Goal: Task Accomplishment & Management: Use online tool/utility

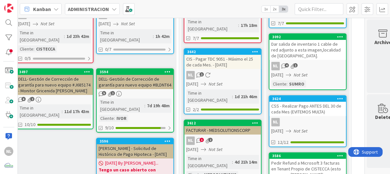
scroll to position [97, 203]
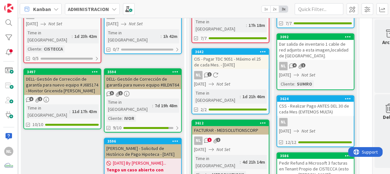
click at [61, 81] on div "DELL- Gestión de Corrección de garantía para nuevo equipo #J685174 - Monitor Gr…" at bounding box center [62, 85] width 77 height 20
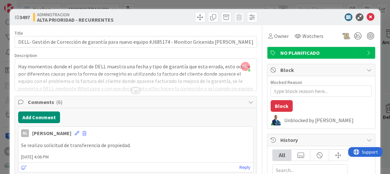
click at [133, 92] on div at bounding box center [135, 90] width 7 height 5
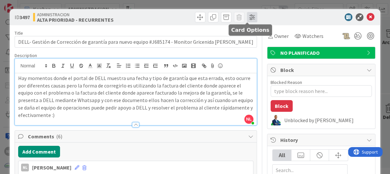
click at [247, 18] on span at bounding box center [252, 17] width 10 height 10
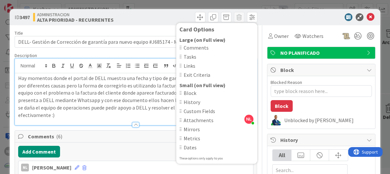
click at [184, 111] on span "Custom Fields" at bounding box center [219, 111] width 70 height 8
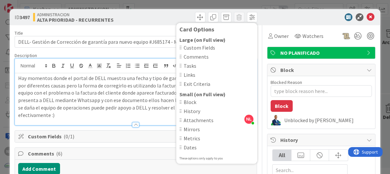
click at [137, 164] on div "Add Comment" at bounding box center [135, 169] width 235 height 12
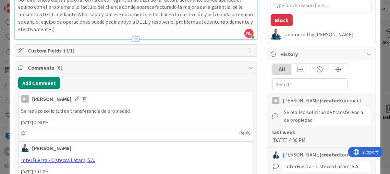
scroll to position [97, 0]
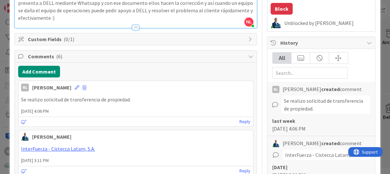
click at [242, 37] on div "Custom Fields ( 0/1 )" at bounding box center [136, 39] width 242 height 12
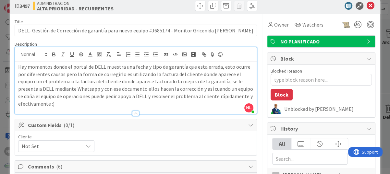
scroll to position [0, 0]
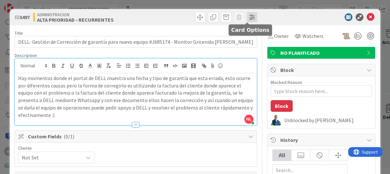
click at [248, 19] on span at bounding box center [252, 17] width 10 height 10
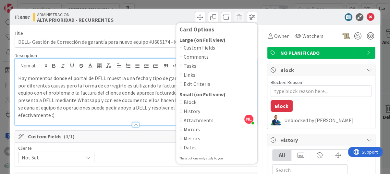
click at [278, 21] on div "ID 3497 ADMINISTRACION ALTA PRIORIDAD - RECURRENTES Card Options Large (on Full…" at bounding box center [195, 17] width 371 height 16
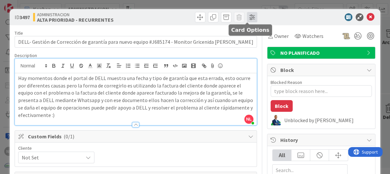
click at [248, 19] on span at bounding box center [252, 17] width 10 height 10
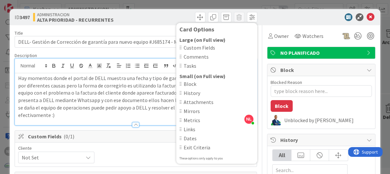
click at [107, 92] on p "Hay momentos donde el portal de DELL muestra una fecha y tipo de garantía que e…" at bounding box center [135, 97] width 235 height 44
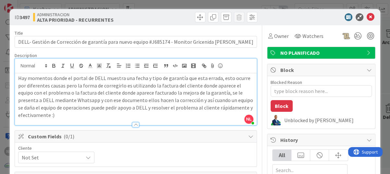
click at [58, 156] on span "Not Set" at bounding box center [51, 157] width 58 height 9
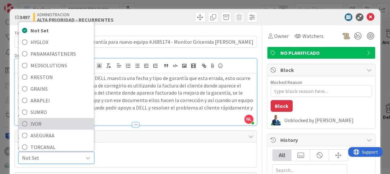
click at [23, 124] on icon at bounding box center [24, 124] width 5 height 10
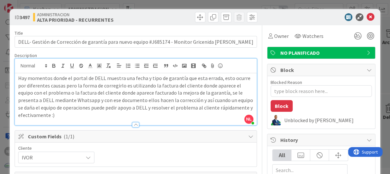
type textarea "x"
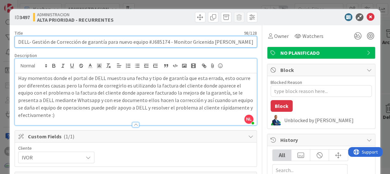
drag, startPoint x: 242, startPoint y: 42, endPoint x: 190, endPoint y: 41, distance: 52.3
click at [190, 41] on input "DELL- Gestión de Corrección de garantía para nuevo equipo #J685174 - Monitor Gr…" at bounding box center [136, 42] width 243 height 12
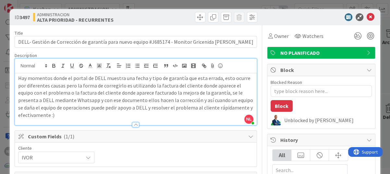
click at [157, 86] on p "Hay momentos donde el portal de DELL muestra una fecha y tipo de garantía que e…" at bounding box center [135, 97] width 235 height 44
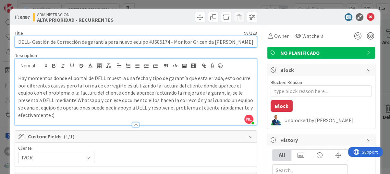
drag, startPoint x: 151, startPoint y: 44, endPoint x: 166, endPoint y: 42, distance: 15.3
click at [166, 42] on input "DELL- Gestión de Corrección de garantía para nuevo equipo #J685174 - Monitor Gr…" at bounding box center [136, 42] width 243 height 12
drag, startPoint x: 150, startPoint y: 42, endPoint x: 167, endPoint y: 42, distance: 16.9
click at [167, 42] on input "DELL- Gestión de Corrección de garantía para nuevo equipo #J685174 - Monitor Gr…" at bounding box center [136, 42] width 243 height 12
